Goal: Complete application form

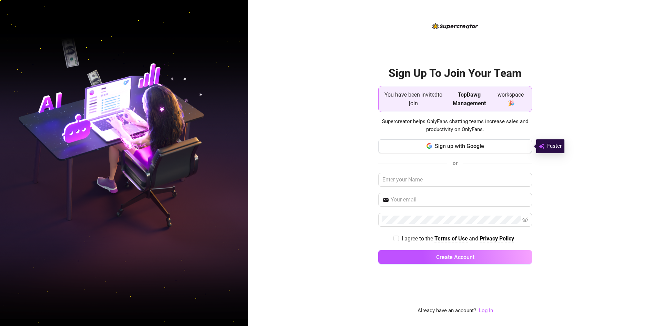
click at [463, 99] on span "TopDawg Management" at bounding box center [469, 98] width 49 height 17
click at [473, 179] on input "text" at bounding box center [455, 180] width 154 height 14
drag, startPoint x: 465, startPoint y: 196, endPoint x: 463, endPoint y: 201, distance: 5.6
click at [465, 196] on input "text" at bounding box center [459, 200] width 137 height 8
click at [322, 182] on div "Sign Up To Join Your Team You have been invited to join TopDawg Management work…" at bounding box center [455, 163] width 414 height 326
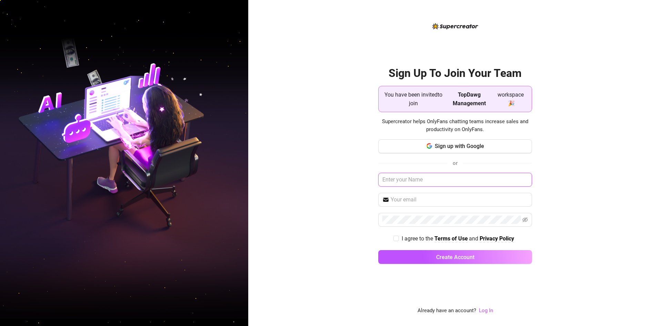
click at [411, 182] on input "text" at bounding box center [455, 180] width 154 height 14
click at [472, 179] on input "text" at bounding box center [455, 180] width 154 height 14
click at [469, 206] on div "Sign up with Google or I agree to the Terms of Use and Privacy Policy Create Ac…" at bounding box center [455, 204] width 154 height 131
click at [469, 200] on input "text" at bounding box center [459, 200] width 137 height 8
click at [326, 211] on div "Sign Up To Join Your Team You have been invited to join TopDawg Management work…" at bounding box center [455, 163] width 414 height 326
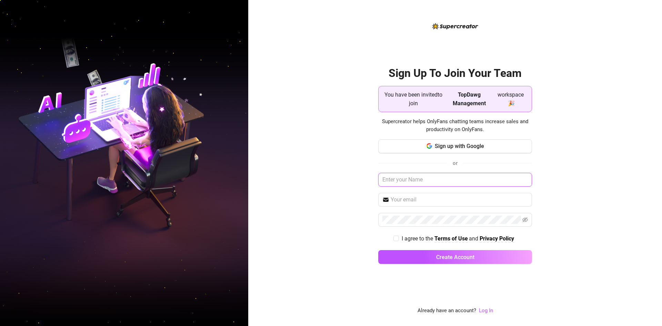
click at [406, 177] on input "text" at bounding box center [455, 180] width 154 height 14
click at [510, 97] on span "workspace 🎉" at bounding box center [510, 98] width 31 height 17
click at [457, 180] on input "text" at bounding box center [455, 180] width 154 height 14
click at [465, 198] on input "text" at bounding box center [459, 200] width 137 height 8
click at [485, 183] on input "text" at bounding box center [455, 180] width 154 height 14
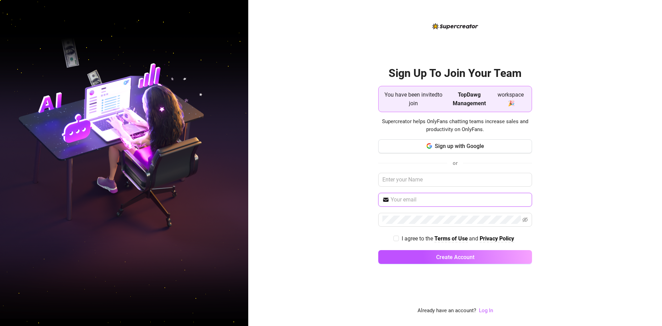
drag, startPoint x: 480, startPoint y: 198, endPoint x: 476, endPoint y: 201, distance: 5.1
click at [480, 198] on input "text" at bounding box center [459, 200] width 137 height 8
click at [330, 221] on div "Sign Up To Join Your Team You have been invited to join TopDawg Management work…" at bounding box center [455, 163] width 414 height 326
click at [452, 176] on input "text" at bounding box center [455, 180] width 154 height 14
click at [397, 177] on input "TDM Noemi" at bounding box center [455, 180] width 154 height 14
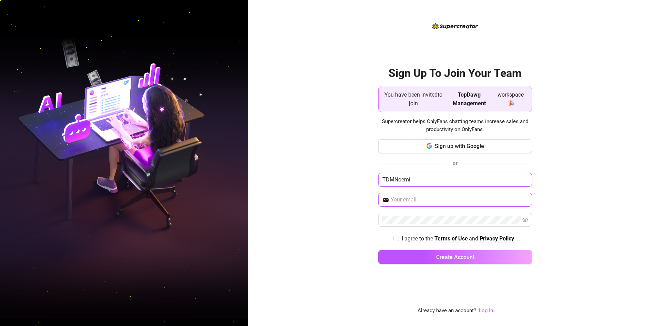
type input "TDMNoemi"
click at [411, 199] on input "text" at bounding box center [459, 200] width 137 height 8
type input "noemi.malgapo@gmail.com"
click at [524, 221] on icon "eye-invisible" at bounding box center [526, 219] width 6 height 5
click at [396, 240] on input "I agree to the Terms of Use and Privacy Policy" at bounding box center [396, 238] width 5 height 5
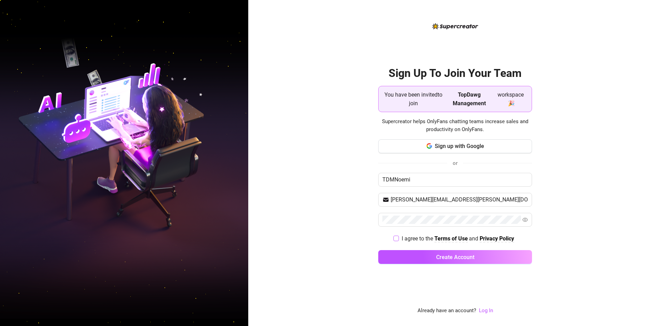
checkbox input "true"
click at [433, 261] on button "Create Account" at bounding box center [455, 257] width 154 height 14
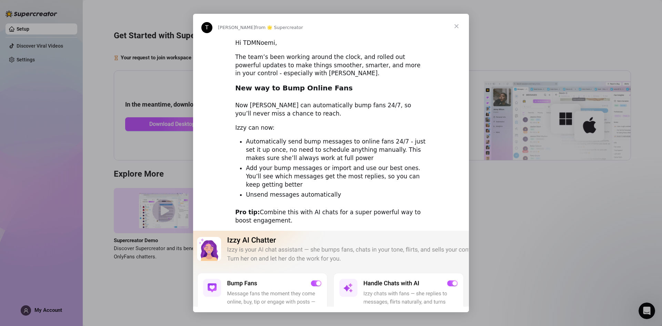
click at [457, 28] on span "Close" at bounding box center [456, 26] width 25 height 25
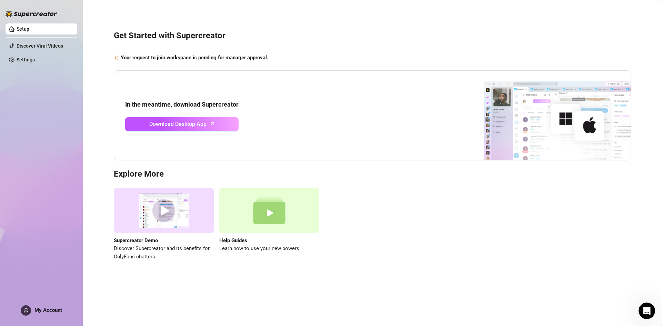
click at [16, 131] on div "Setup Discover Viral Videos Settings My Account" at bounding box center [42, 160] width 72 height 320
